Goal: Task Accomplishment & Management: Complete application form

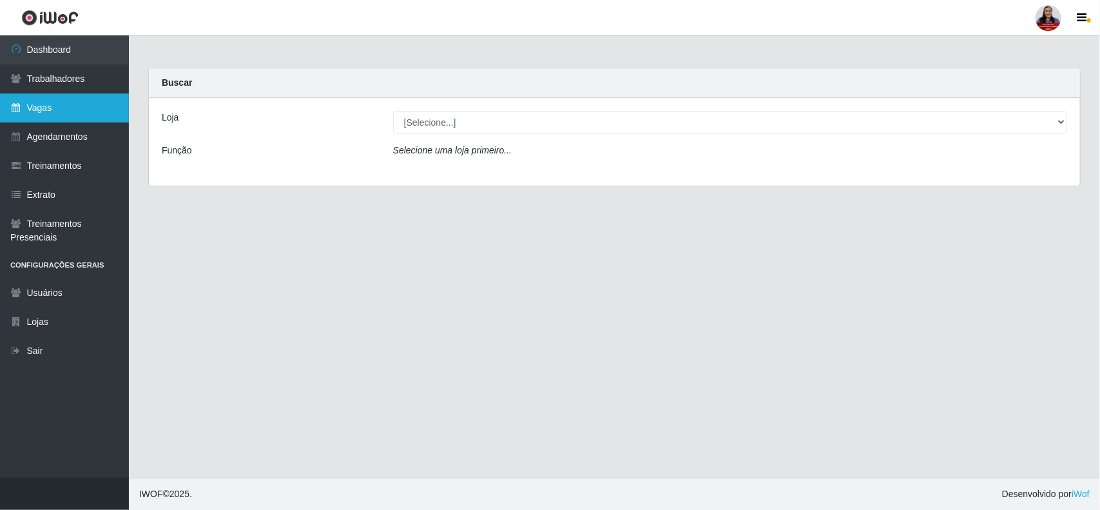
click at [65, 108] on link "Vagas" at bounding box center [64, 107] width 129 height 29
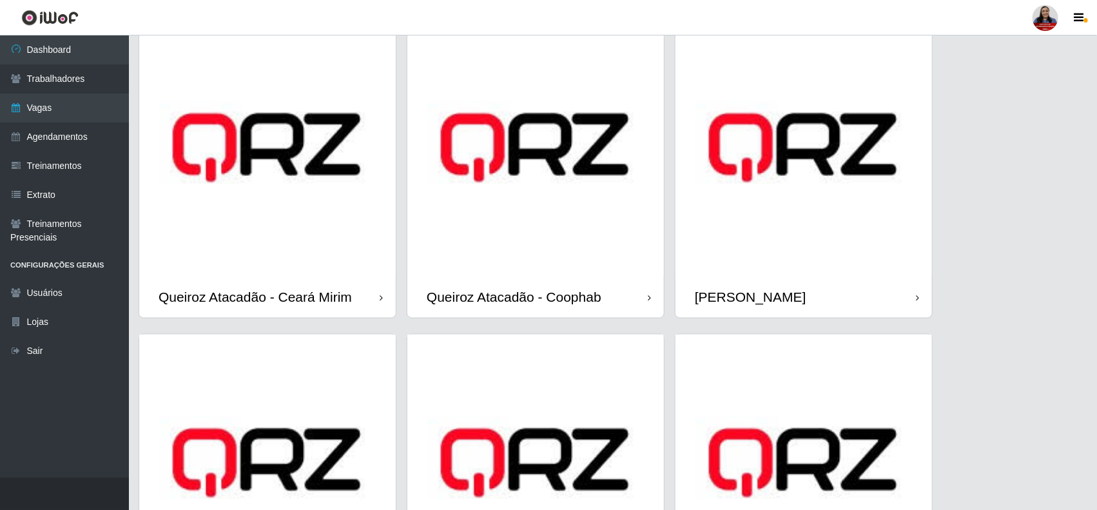
scroll to position [645, 0]
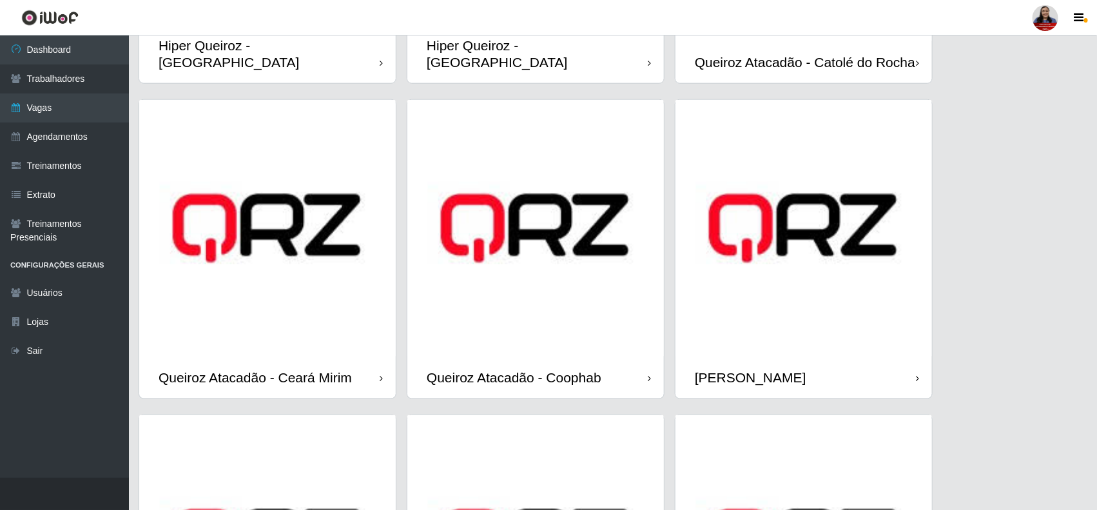
click at [764, 311] on img at bounding box center [804, 228] width 257 height 257
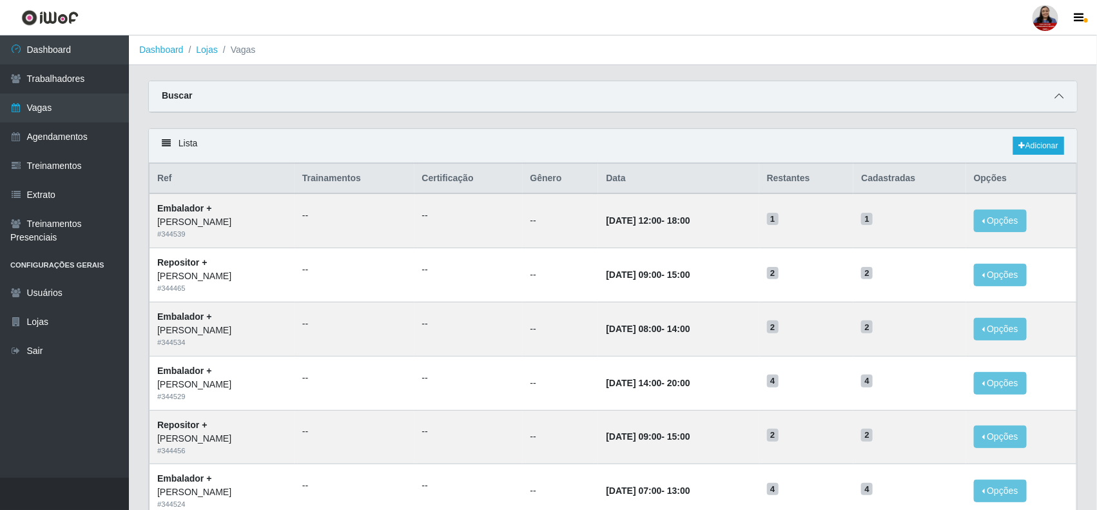
click at [1062, 95] on icon at bounding box center [1059, 96] width 9 height 9
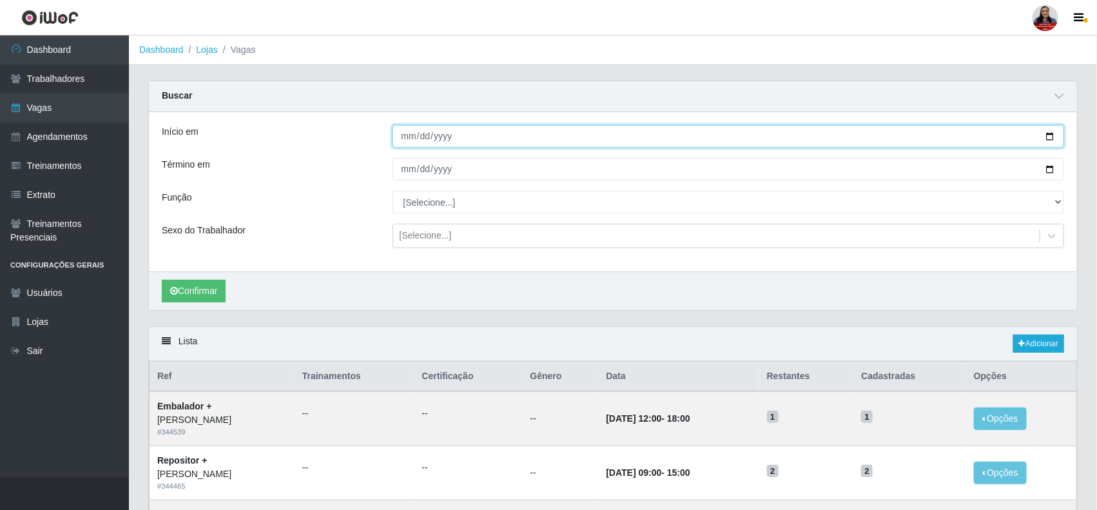
click at [1050, 137] on input "Início em" at bounding box center [729, 136] width 672 height 23
type input "[DATE]"
click at [1048, 172] on input "Término em" at bounding box center [729, 169] width 672 height 23
click at [1048, 170] on input "[DATE]" at bounding box center [729, 169] width 672 height 23
type input "[DATE]"
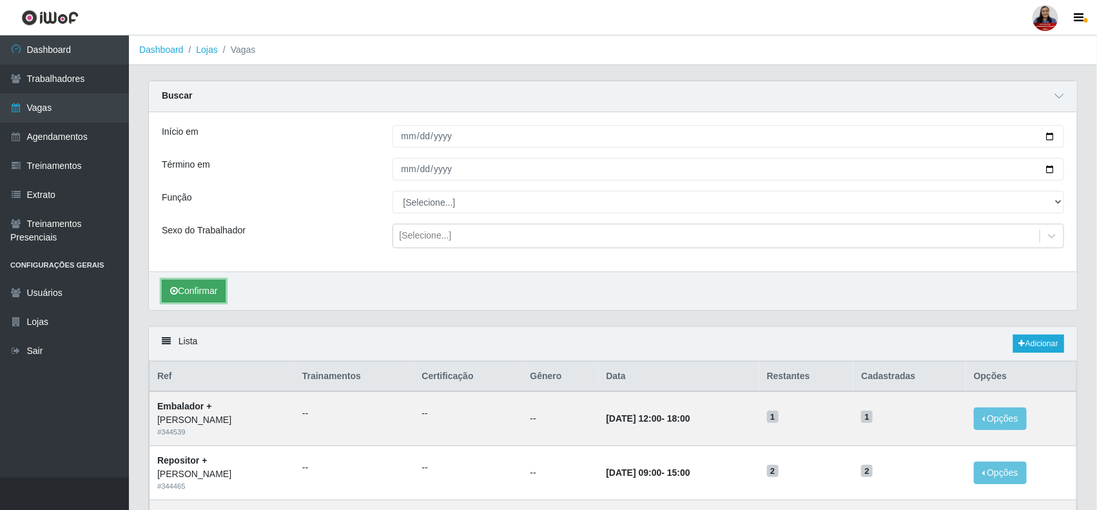
click at [220, 284] on button "Confirmar" at bounding box center [194, 291] width 64 height 23
click at [1048, 137] on input "[DATE]" at bounding box center [729, 136] width 672 height 23
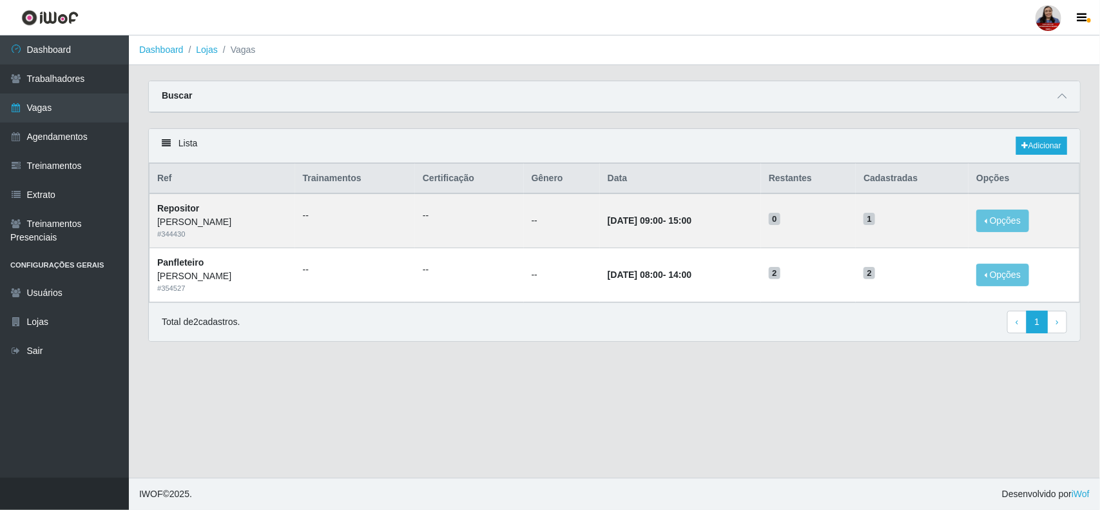
click at [1071, 95] on div "Buscar" at bounding box center [615, 96] width 932 height 31
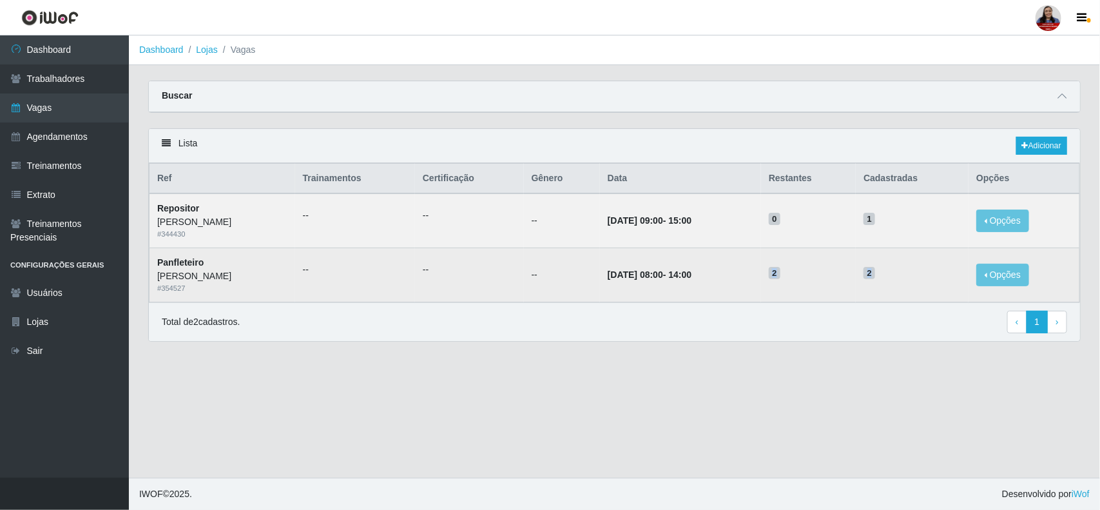
drag, startPoint x: 812, startPoint y: 274, endPoint x: 921, endPoint y: 275, distance: 108.3
click at [921, 275] on tr "Panfleteiro Queiroz Atacadão - [PERSON_NAME] # 354527 -- -- -- [DATE] 08:00 - 1…" at bounding box center [615, 275] width 931 height 54
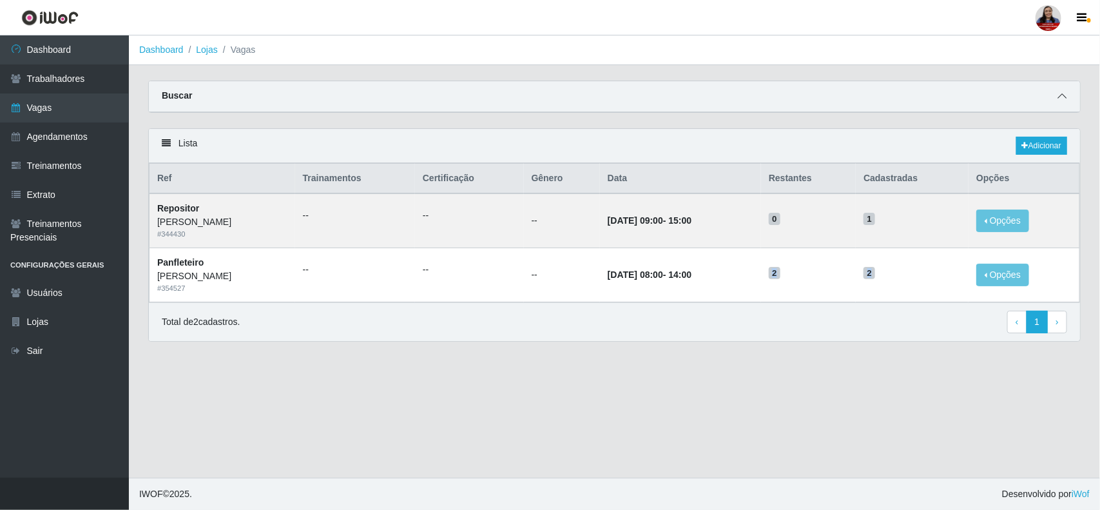
click at [1067, 97] on span at bounding box center [1062, 96] width 15 height 15
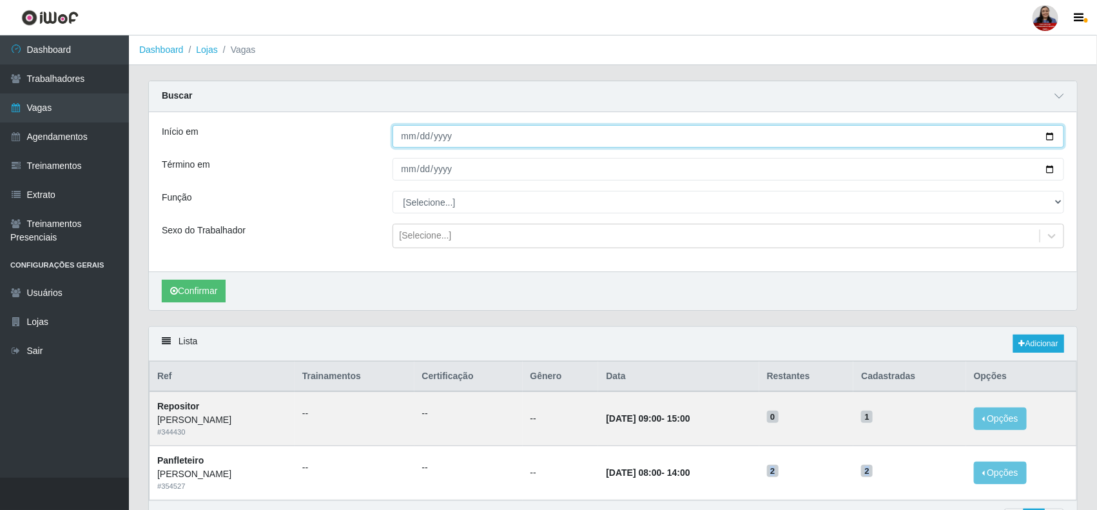
click at [1054, 142] on input "[DATE]" at bounding box center [729, 136] width 672 height 23
type input "[DATE]"
click at [1051, 168] on input "[DATE]" at bounding box center [729, 169] width 672 height 23
type input "[DATE]"
click at [207, 291] on button "Confirmar" at bounding box center [194, 291] width 64 height 23
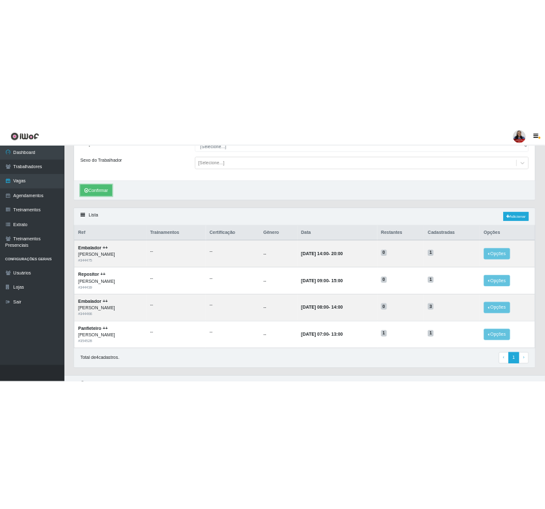
scroll to position [188, 0]
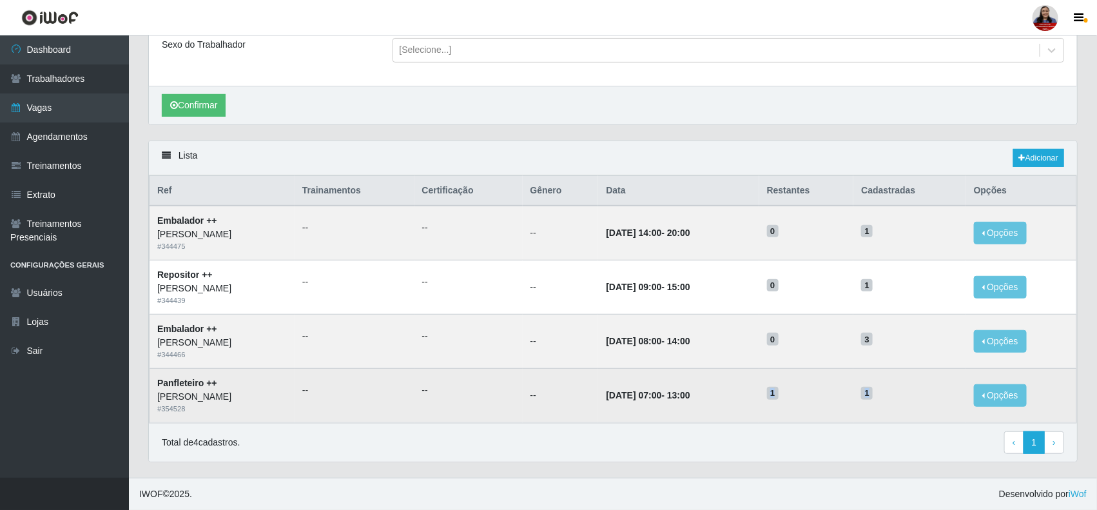
drag, startPoint x: 808, startPoint y: 391, endPoint x: 903, endPoint y: 397, distance: 94.9
click at [903, 397] on tr "Panfleteiro ++ Queiroz Atacadão - [PERSON_NAME] # 354528 -- -- -- [DATE] 07:00 …" at bounding box center [614, 395] width 928 height 54
click at [415, 392] on td "--" at bounding box center [355, 395] width 120 height 54
drag, startPoint x: 807, startPoint y: 393, endPoint x: 928, endPoint y: 392, distance: 121.2
click at [928, 392] on tr "Panfleteiro ++ Queiroz Atacadão - [PERSON_NAME] # 354528 -- -- -- [DATE] 07:00 …" at bounding box center [614, 395] width 928 height 54
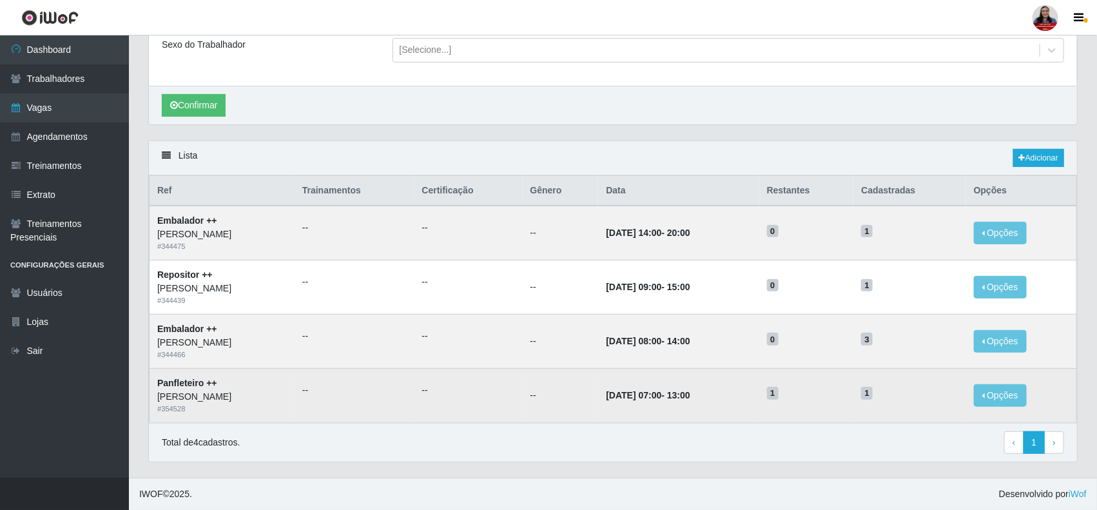
click at [805, 375] on td "1" at bounding box center [806, 395] width 95 height 54
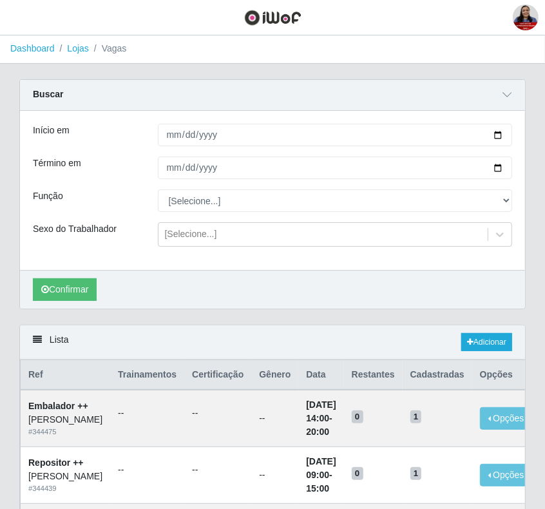
scroll to position [0, 0]
